Goal: Use online tool/utility: Utilize a website feature to perform a specific function

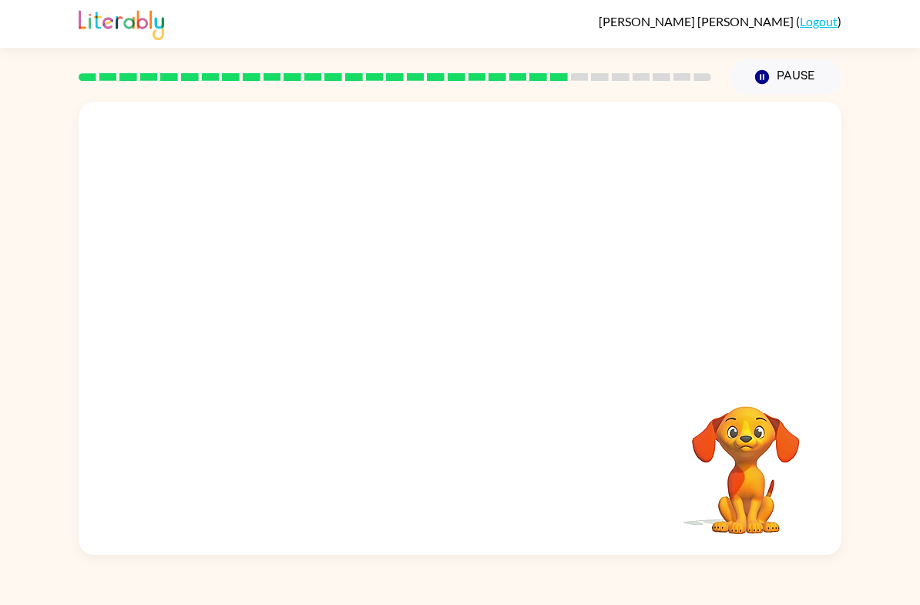
click at [746, 460] on video "Your browser must support playing .mp4 files to use Literably. Please try using…" at bounding box center [746, 459] width 154 height 154
click at [770, 443] on video "Your browser must support playing .mp4 files to use Literably. Please try using…" at bounding box center [746, 459] width 154 height 154
click at [741, 384] on video "Your browser must support playing .mp4 files to use Literably. Please try using…" at bounding box center [746, 459] width 154 height 154
click at [773, 447] on video "Your browser must support playing .mp4 files to use Literably. Please try using…" at bounding box center [746, 459] width 154 height 154
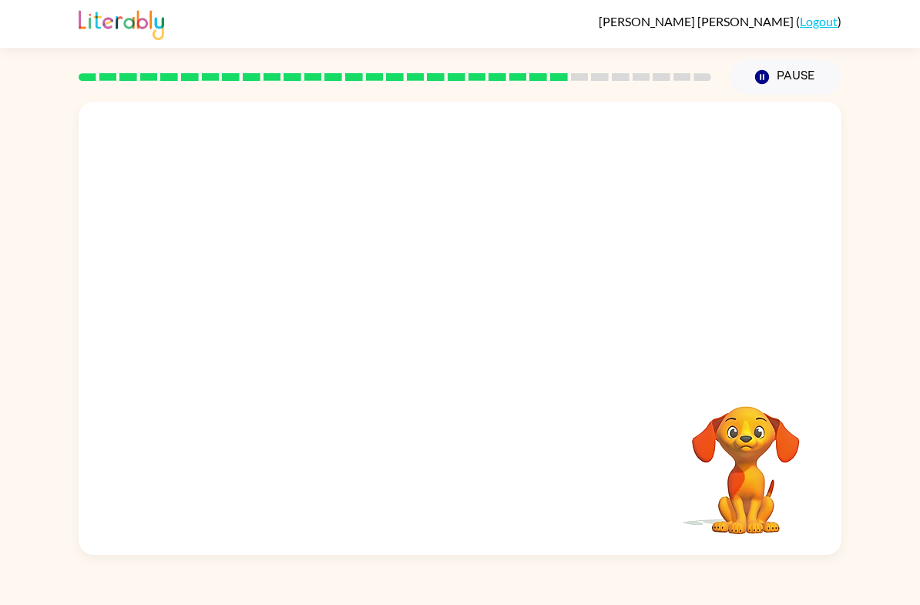
click at [772, 446] on video "Your browser must support playing .mp4 files to use Literably. Please try using…" at bounding box center [746, 459] width 154 height 154
click at [752, 424] on video "Your browser must support playing .mp4 files to use Literably. Please try using…" at bounding box center [746, 459] width 154 height 154
click at [433, 361] on button "button" at bounding box center [460, 336] width 99 height 56
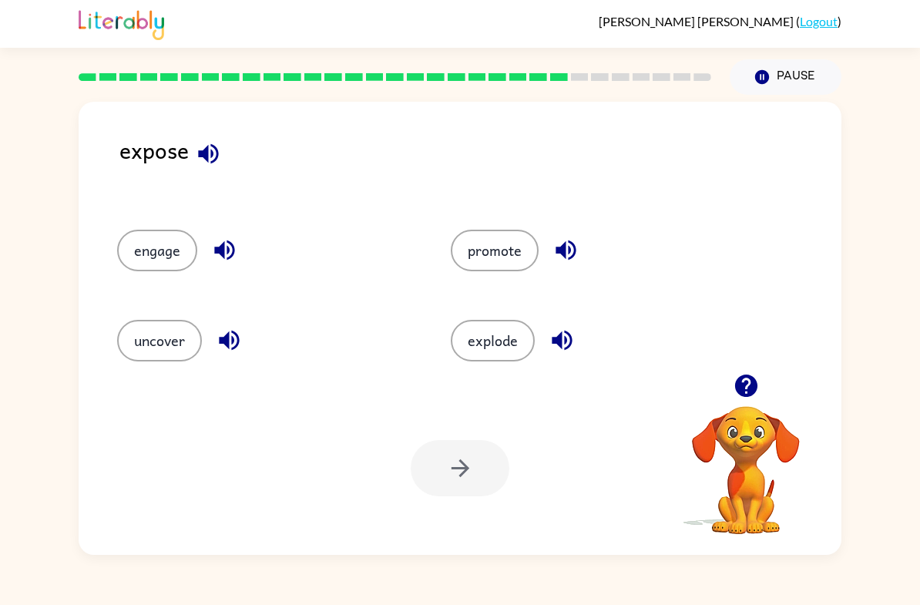
click at [170, 338] on button "uncover" at bounding box center [159, 341] width 85 height 42
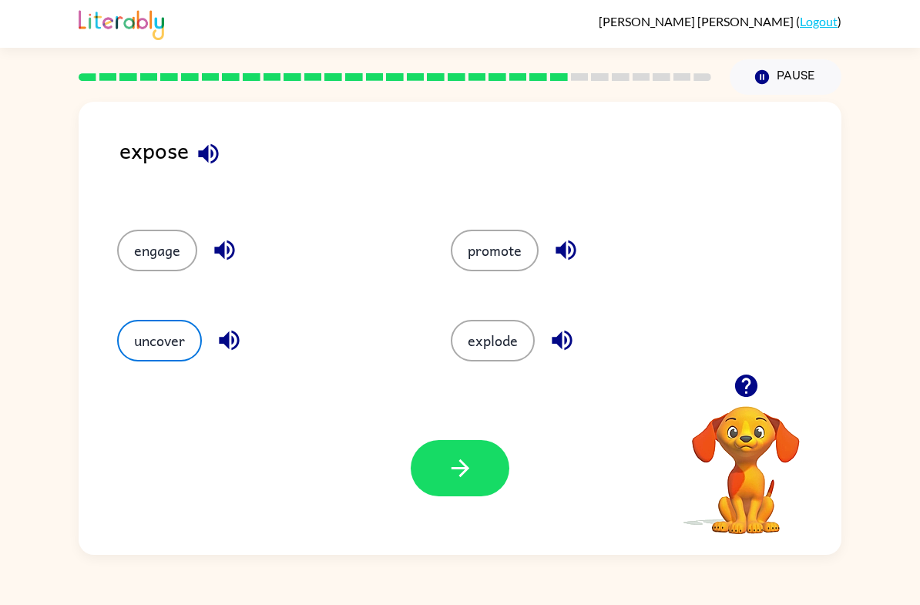
click at [475, 455] on button "button" at bounding box center [460, 468] width 99 height 56
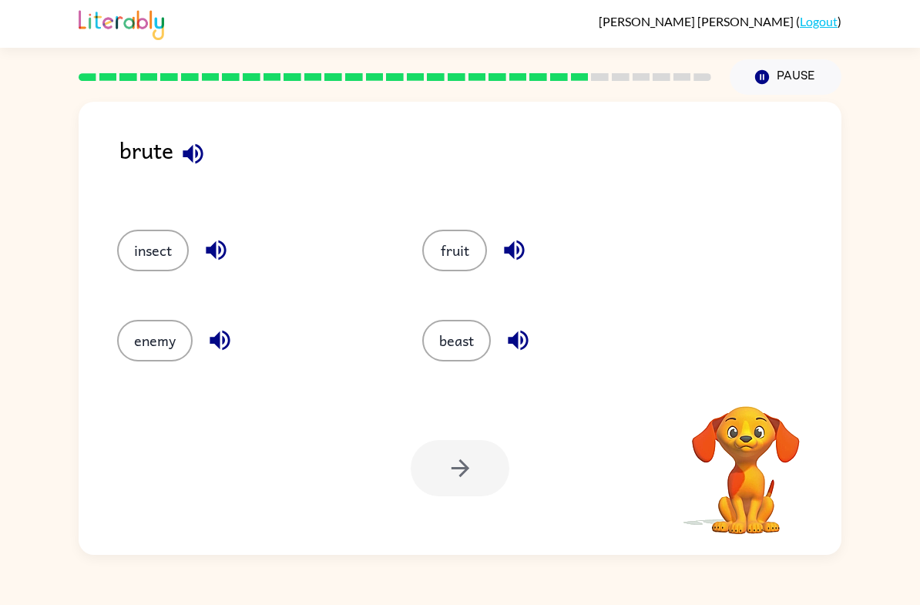
click at [162, 332] on button "enemy" at bounding box center [155, 341] width 76 height 42
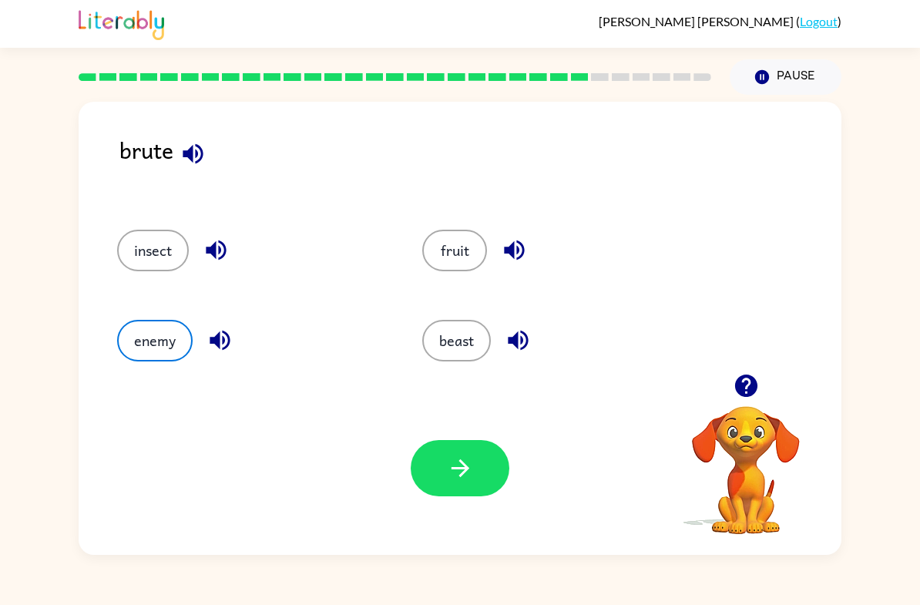
click at [486, 449] on button "button" at bounding box center [460, 468] width 99 height 56
click at [466, 326] on button "beast" at bounding box center [456, 341] width 69 height 42
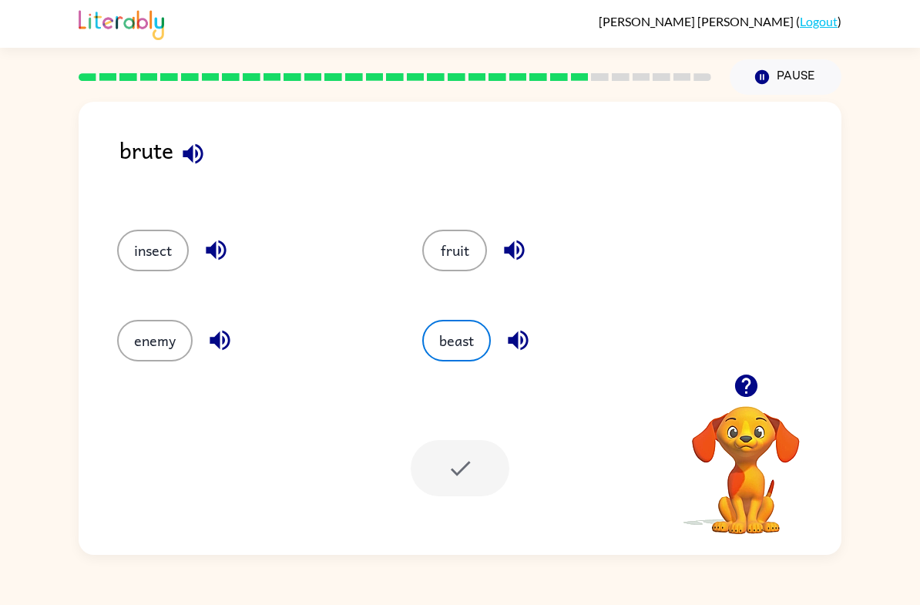
click at [465, 325] on button "beast" at bounding box center [456, 341] width 69 height 42
click at [470, 340] on button "beast" at bounding box center [456, 341] width 69 height 42
click at [469, 339] on button "beast" at bounding box center [456, 341] width 69 height 42
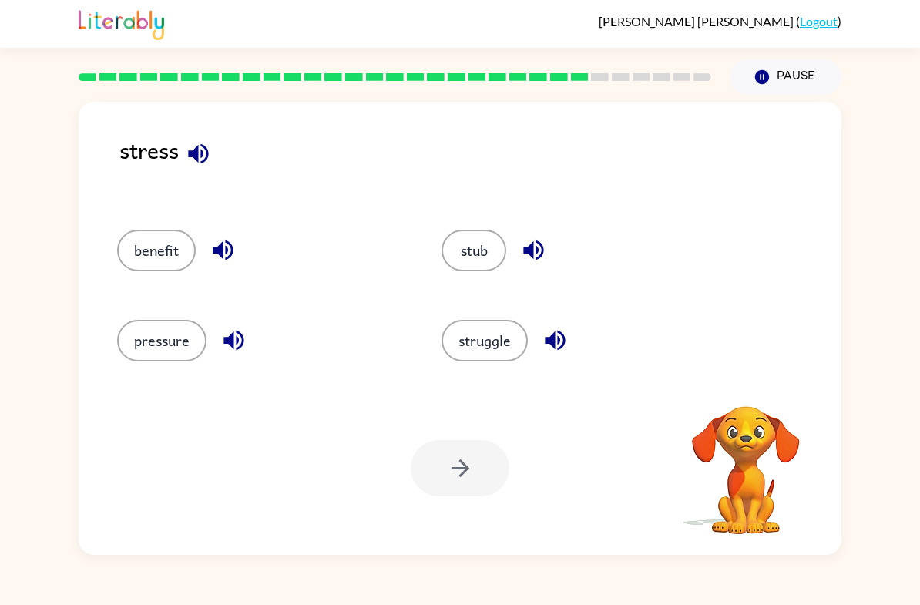
click at [462, 336] on button "struggle" at bounding box center [485, 341] width 86 height 42
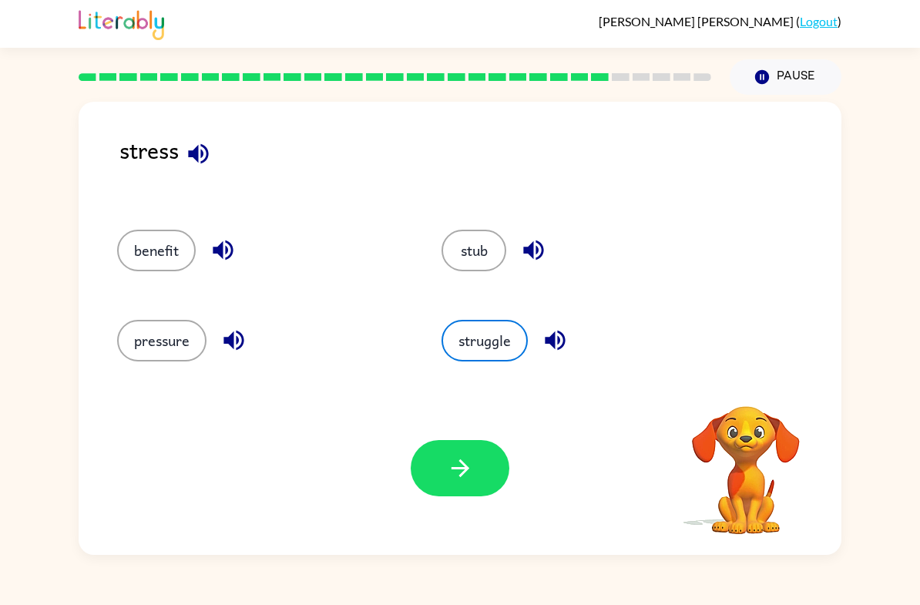
click at [472, 341] on button "struggle" at bounding box center [485, 341] width 86 height 42
click at [153, 341] on button "pressure" at bounding box center [161, 341] width 89 height 42
click at [435, 471] on button "button" at bounding box center [460, 468] width 99 height 56
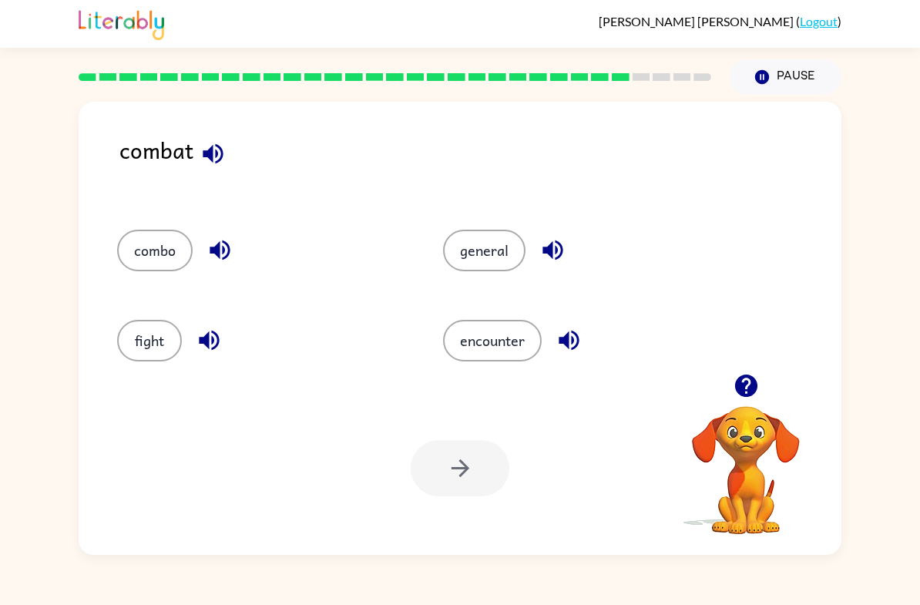
click at [144, 335] on button "fight" at bounding box center [149, 341] width 65 height 42
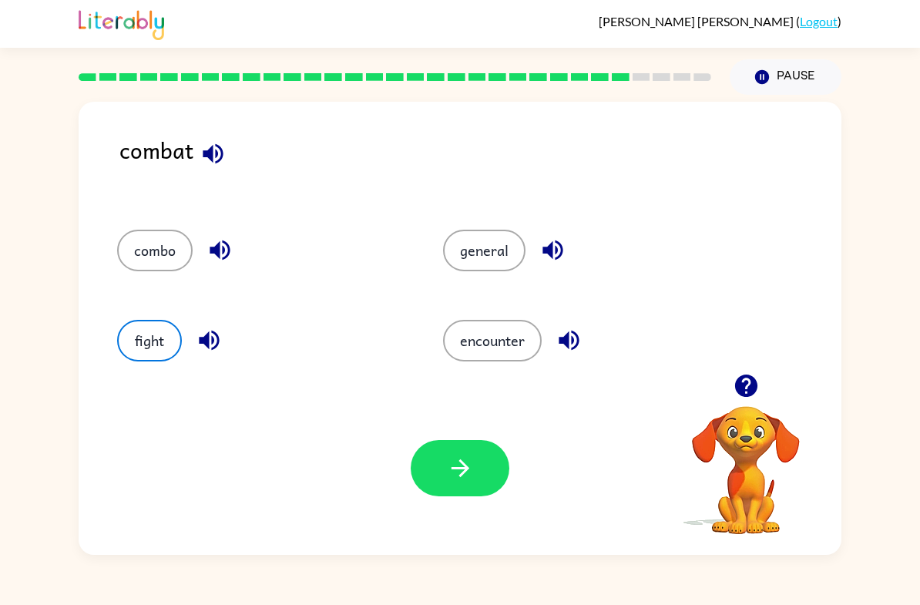
click at [458, 462] on icon "button" at bounding box center [460, 468] width 27 height 27
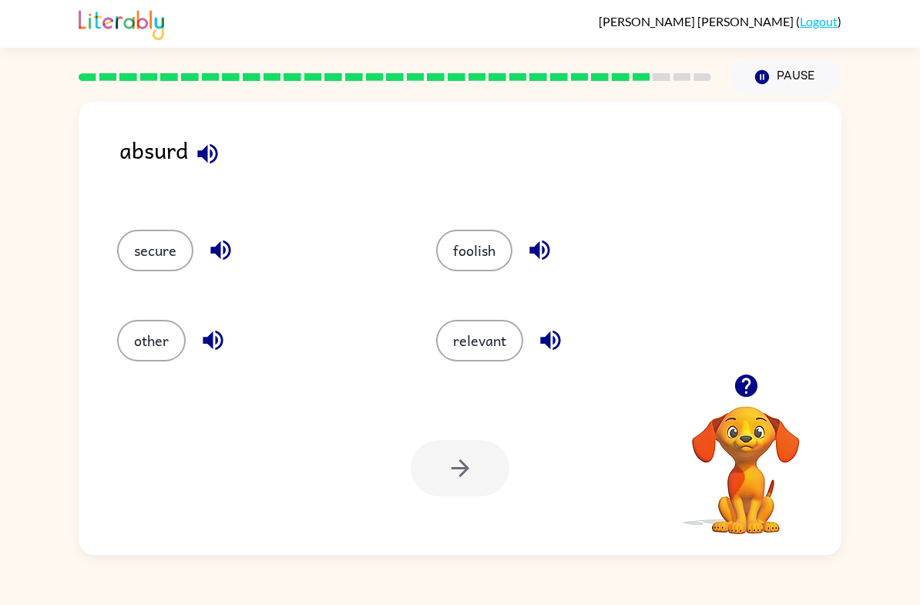
click at [497, 256] on button "foolish" at bounding box center [474, 251] width 76 height 42
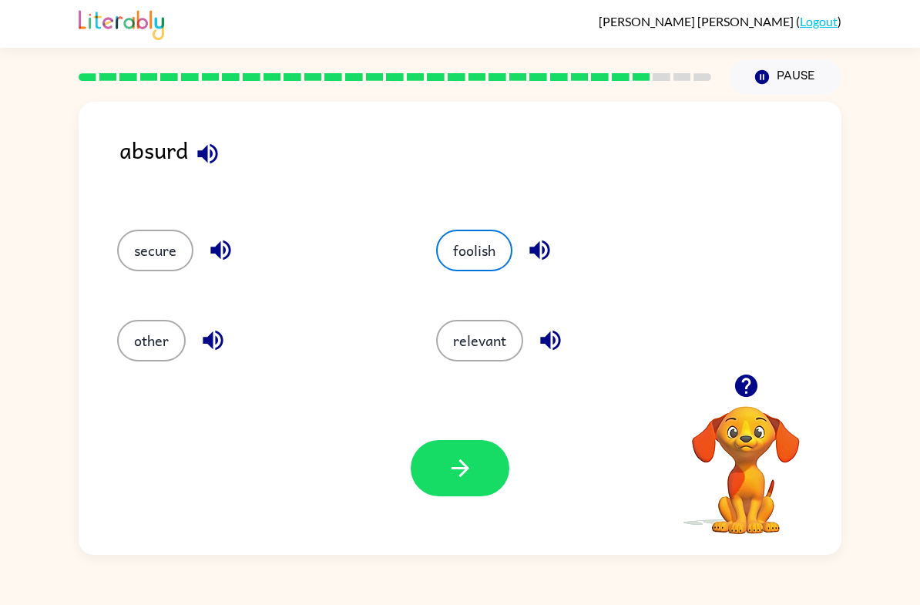
click at [472, 482] on icon "button" at bounding box center [460, 468] width 27 height 27
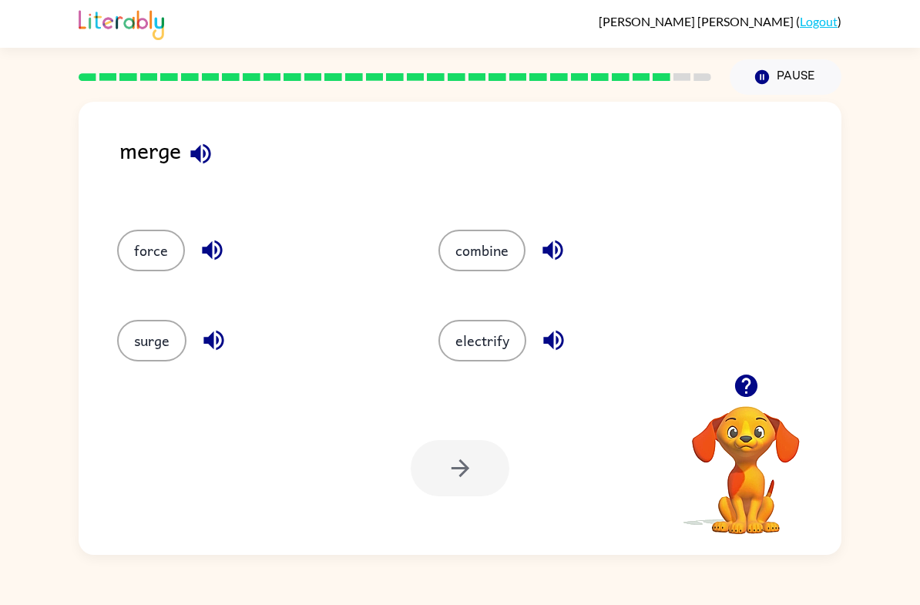
click at [489, 247] on button "combine" at bounding box center [482, 251] width 87 height 42
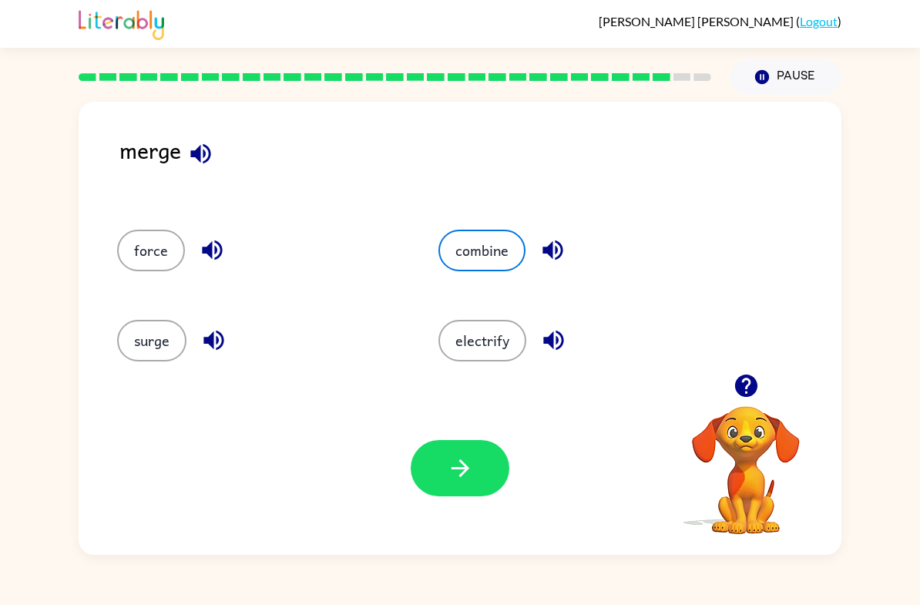
click at [484, 495] on button "button" at bounding box center [460, 468] width 99 height 56
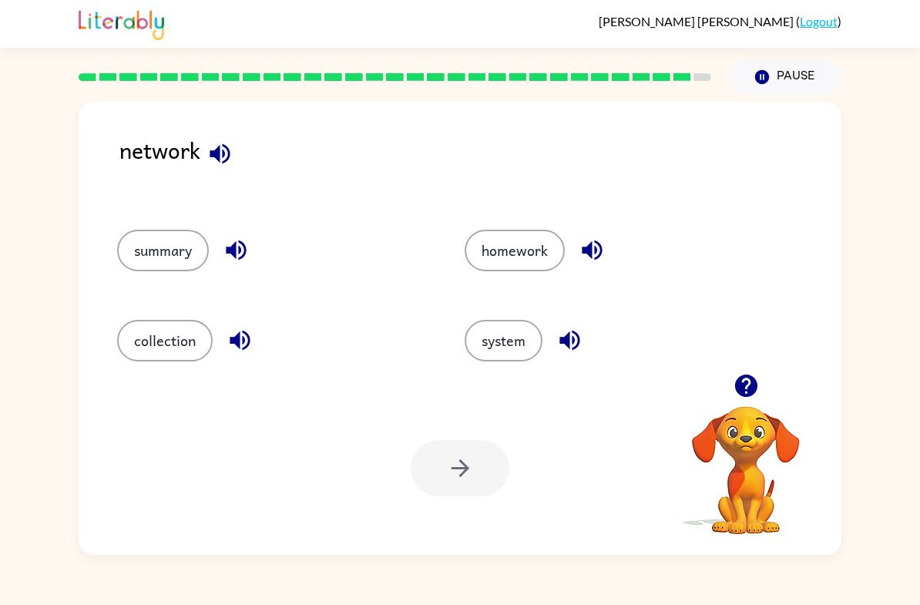
click at [511, 321] on button "system" at bounding box center [504, 341] width 78 height 42
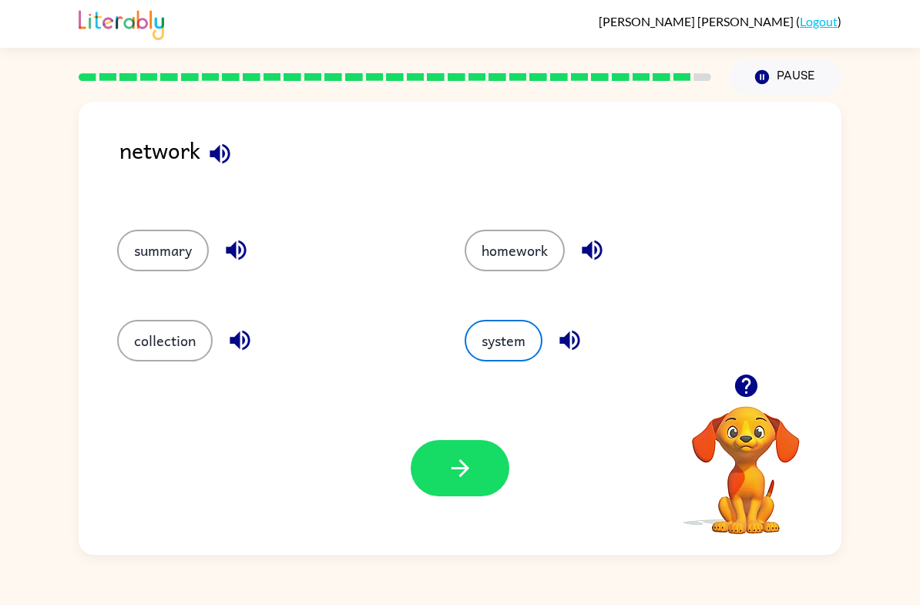
click at [464, 475] on icon "button" at bounding box center [460, 468] width 27 height 27
